Goal: Transaction & Acquisition: Register for event/course

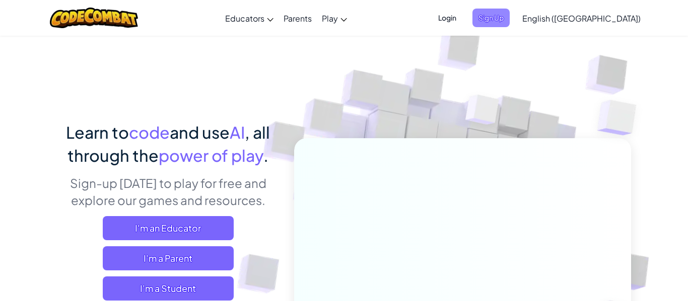
click at [509, 27] on span "Sign Up" at bounding box center [490, 18] width 37 height 19
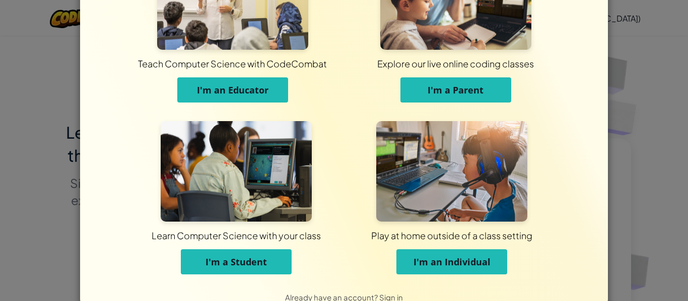
scroll to position [87, 0]
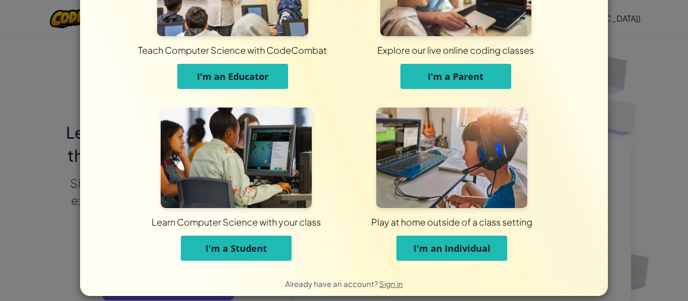
click at [258, 247] on span "I'm a Student" at bounding box center [235, 249] width 61 height 12
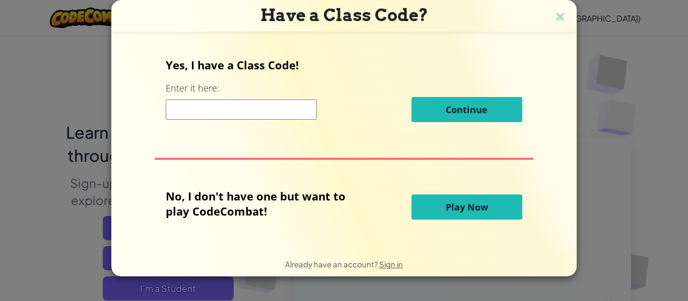
scroll to position [0, 0]
click at [211, 110] on input at bounding box center [241, 110] width 151 height 20
type input "KingJellyGate"
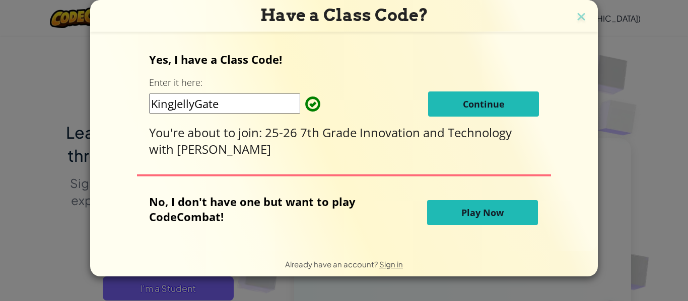
click at [459, 98] on button "Continue" at bounding box center [483, 104] width 111 height 25
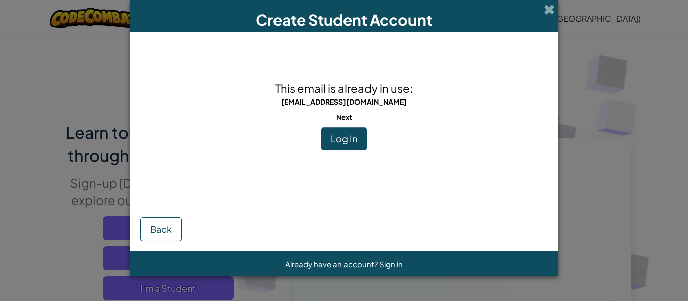
click at [340, 146] on button "Log In" at bounding box center [343, 138] width 45 height 23
